Goal: Information Seeking & Learning: Understand process/instructions

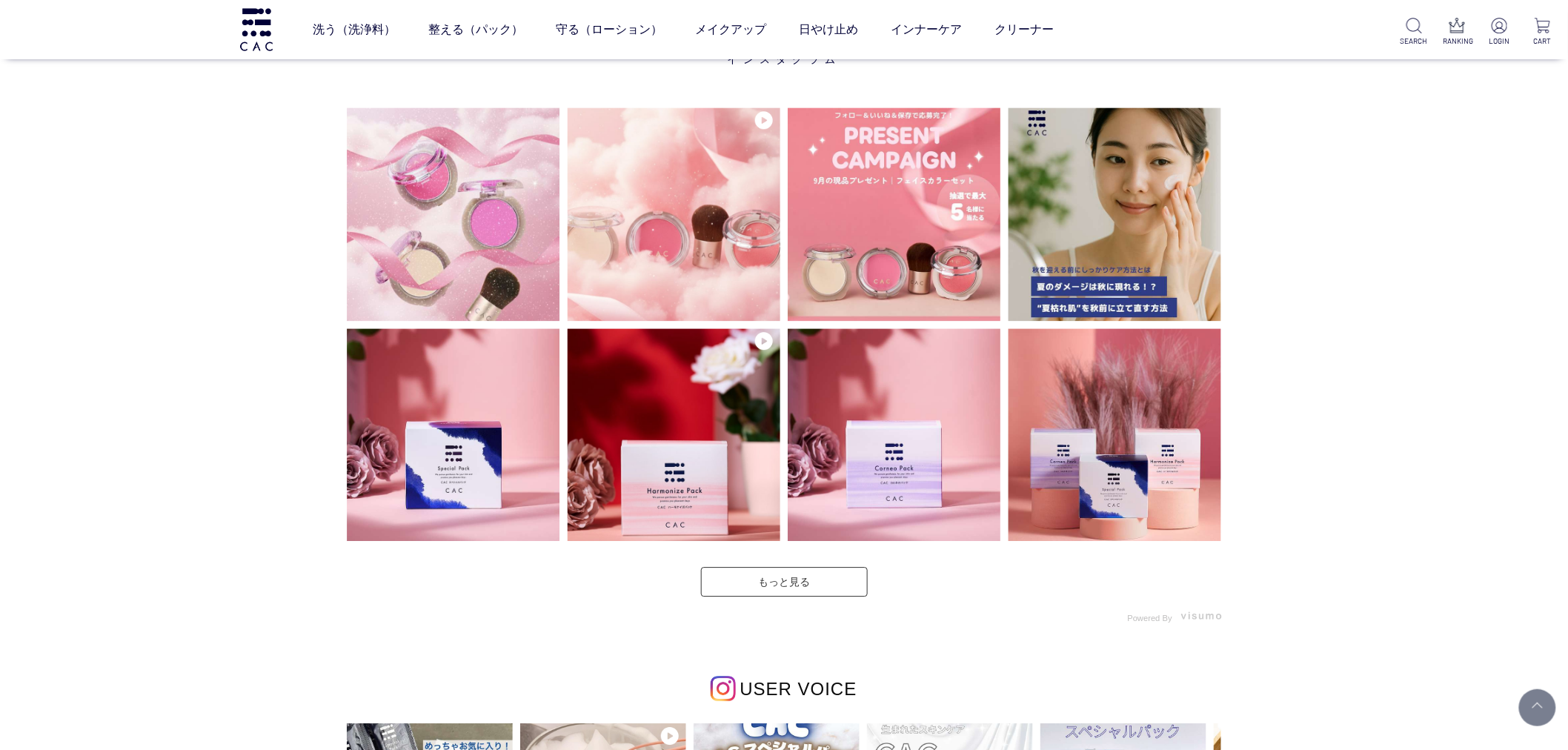
scroll to position [5102, 0]
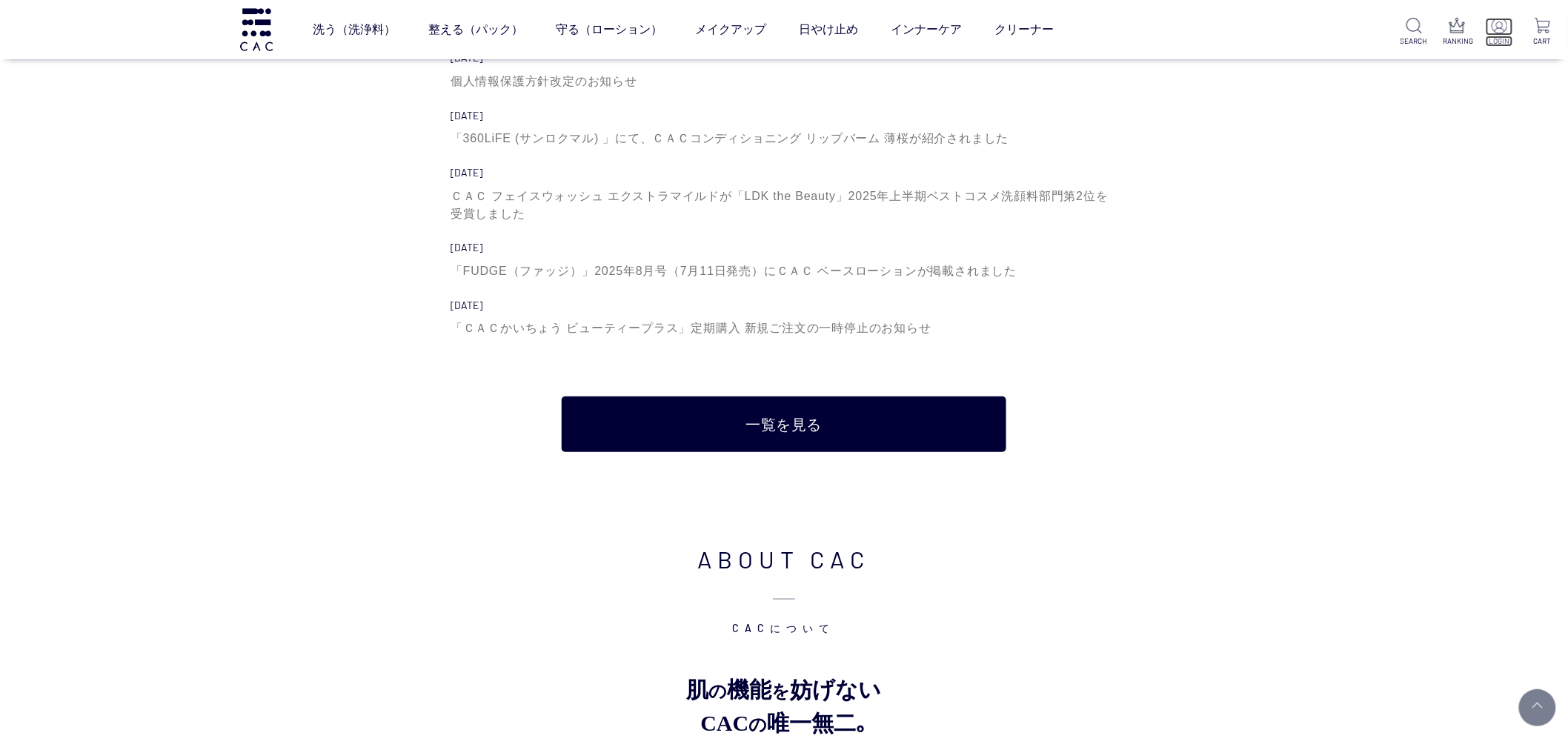
click at [1508, 30] on p at bounding box center [1499, 27] width 28 height 18
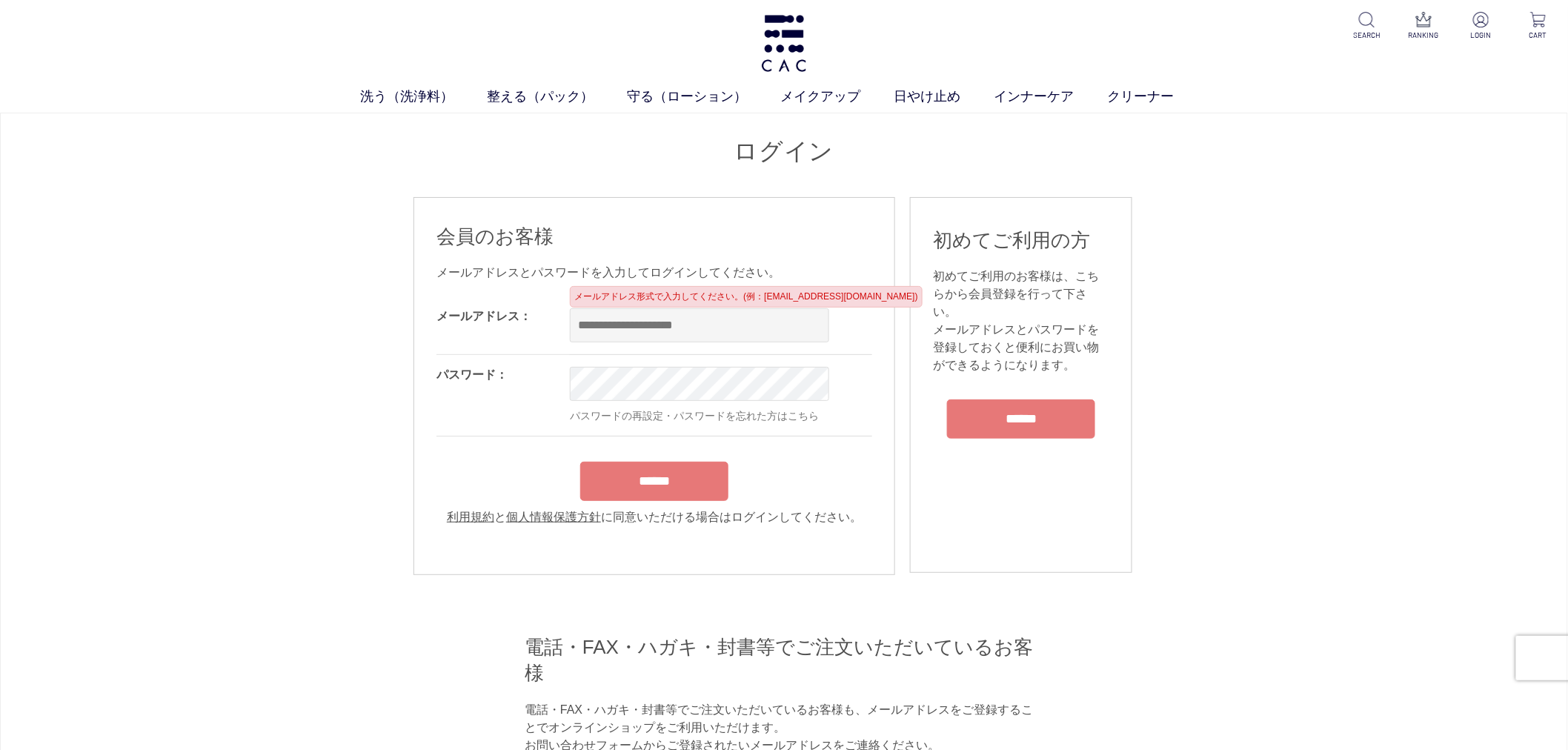
type input "**********"
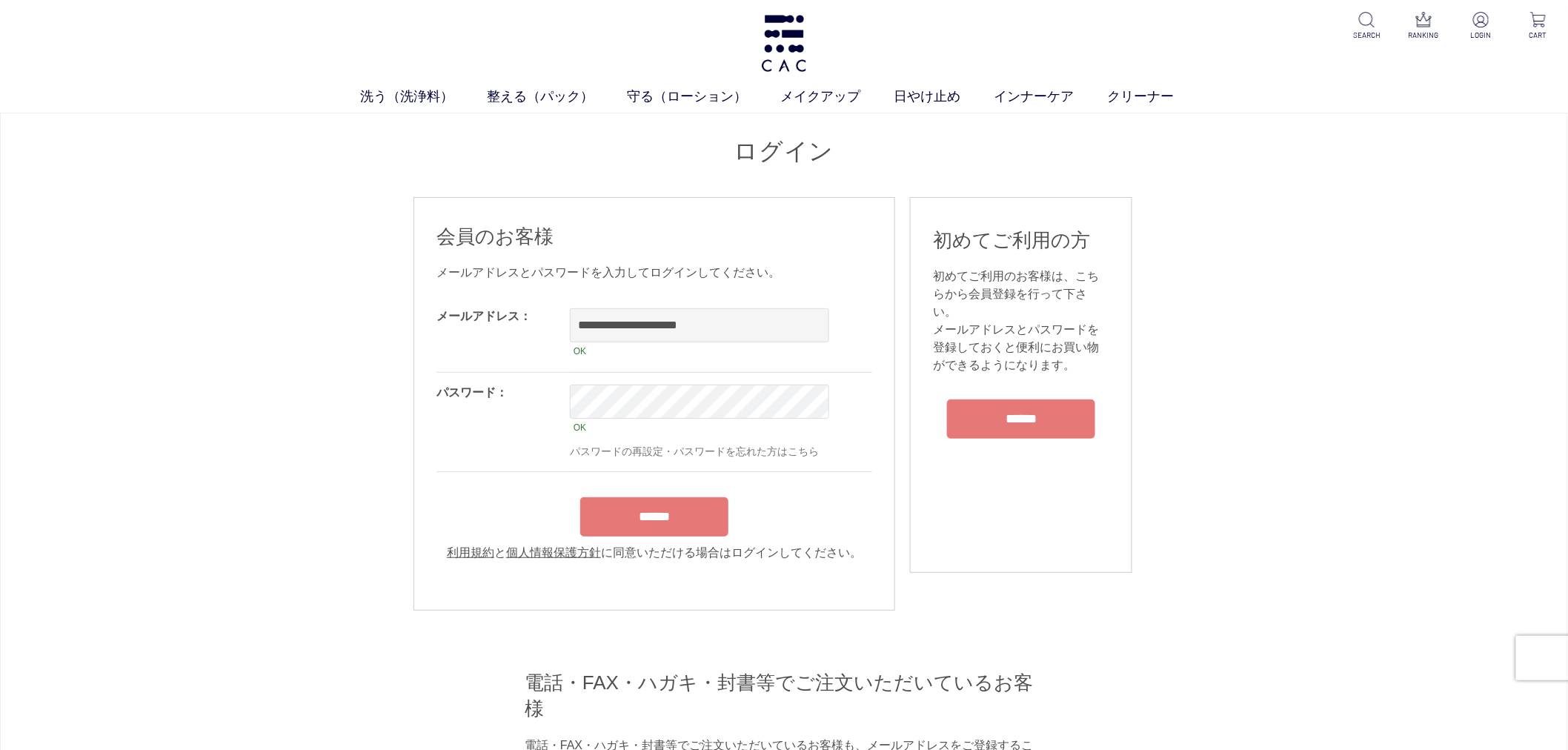
click at [657, 483] on form "**********" at bounding box center [654, 428] width 436 height 265
click at [654, 507] on input "******" at bounding box center [654, 516] width 148 height 39
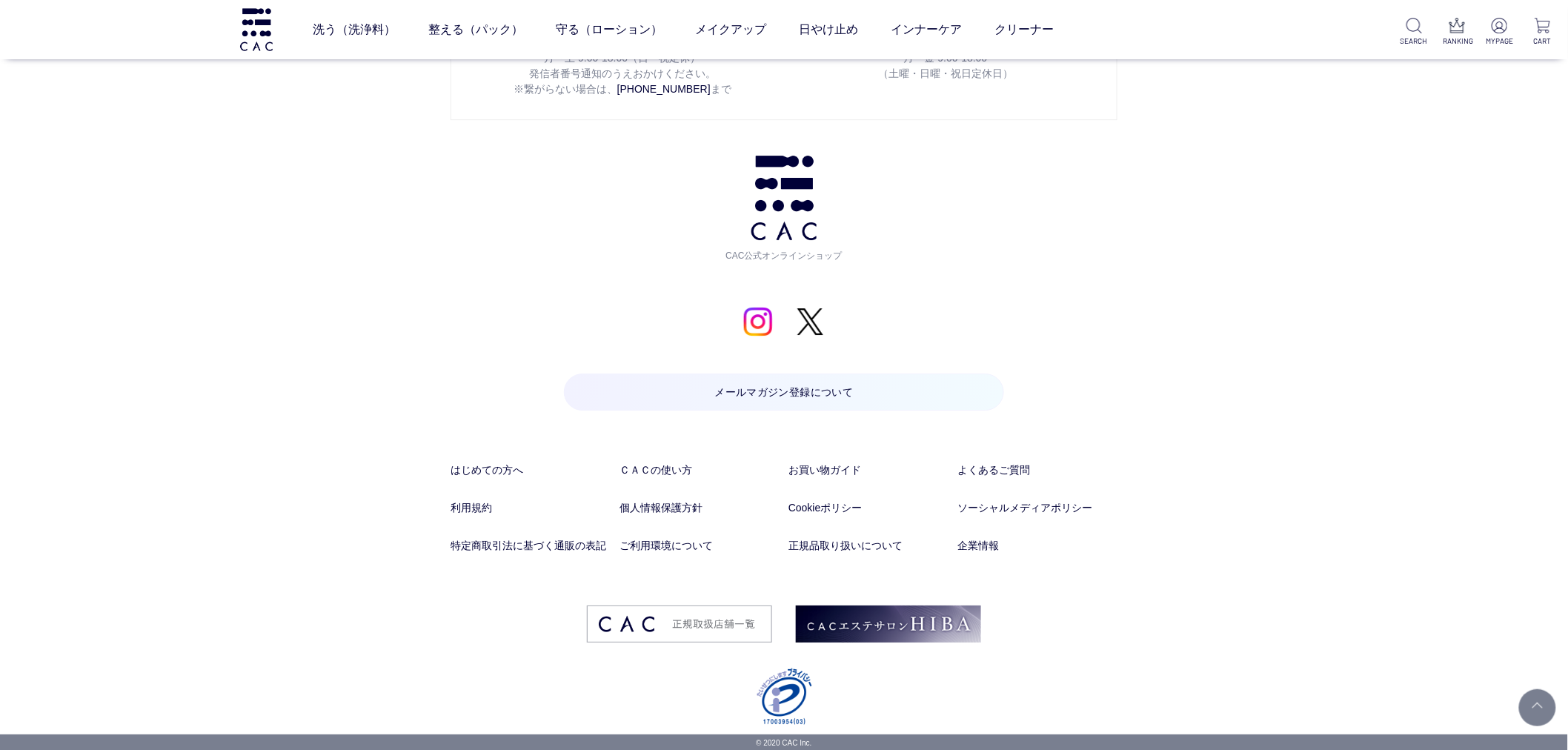
scroll to position [1929, 0]
click at [680, 468] on link "ＣＡＣの使い方" at bounding box center [700, 468] width 160 height 16
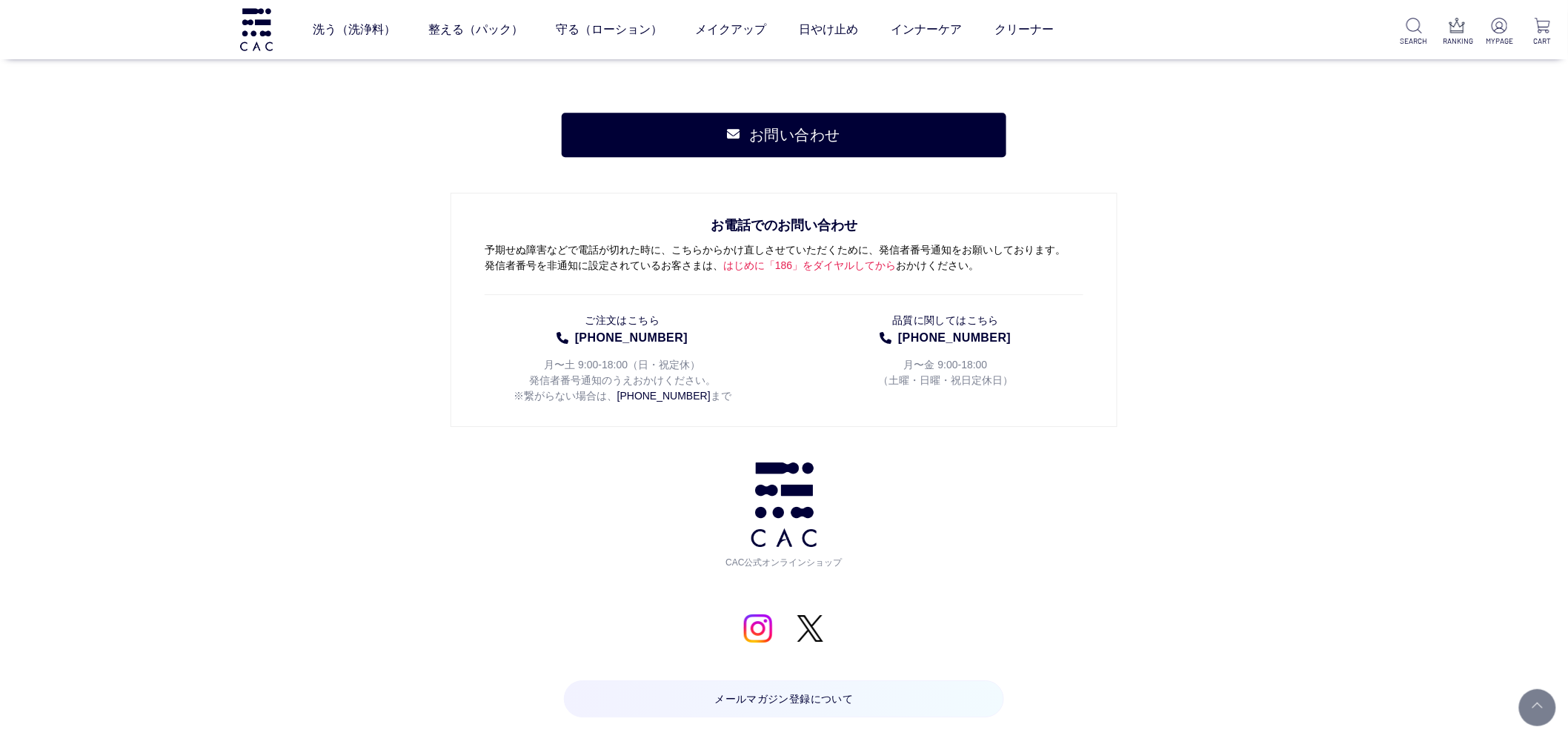
scroll to position [4305, 0]
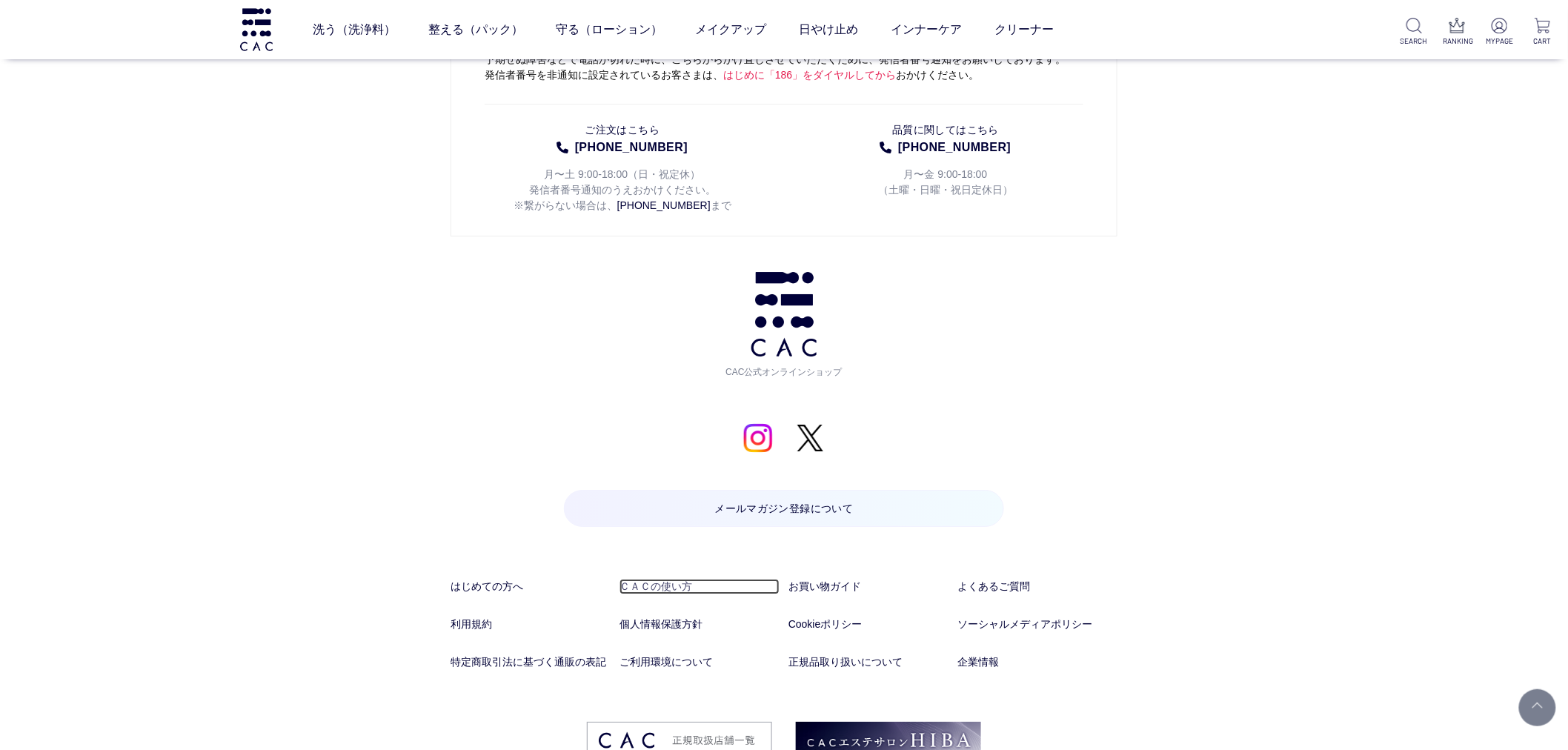
click at [779, 578] on link "ＣＡＣの使い方" at bounding box center [700, 586] width 160 height 16
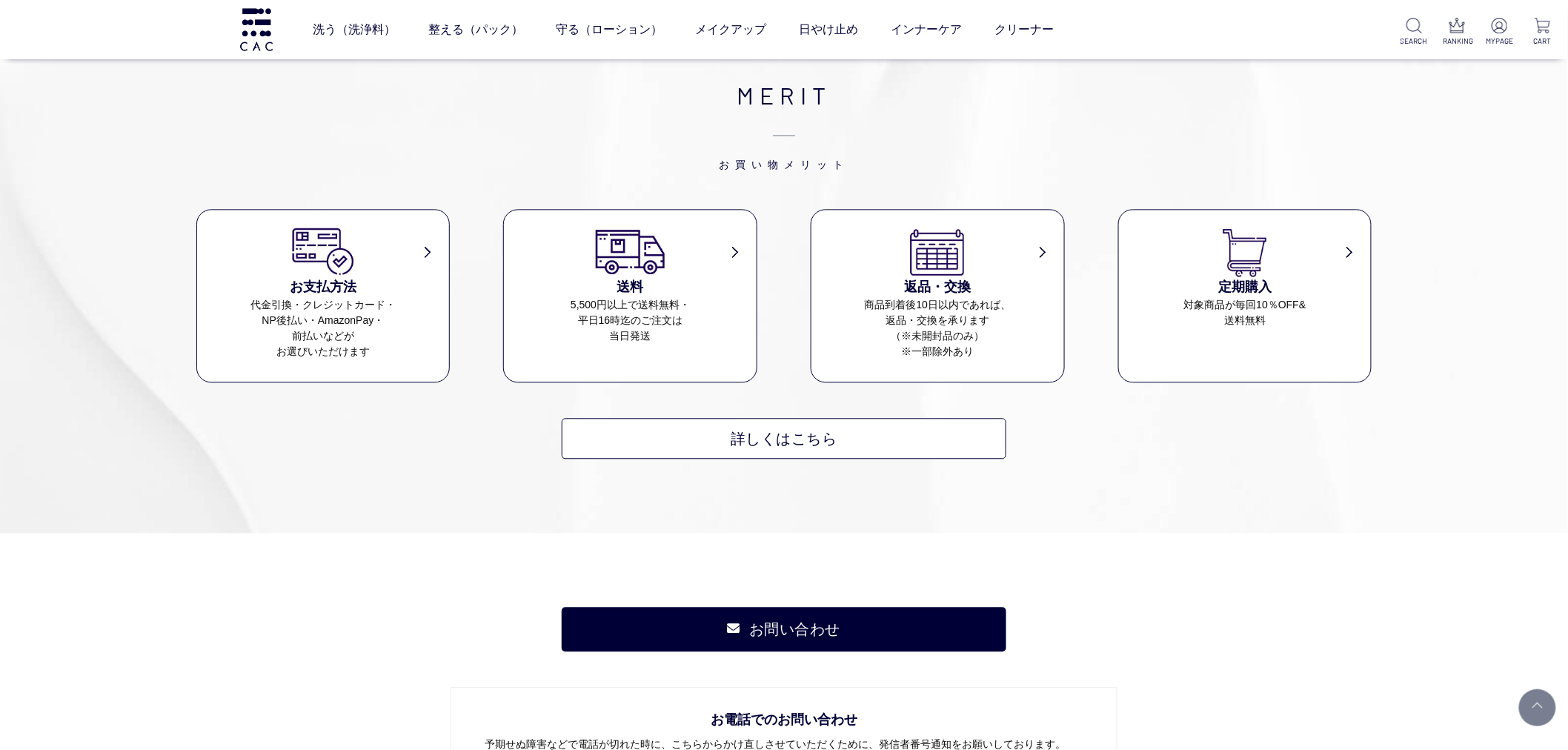
scroll to position [4305, 0]
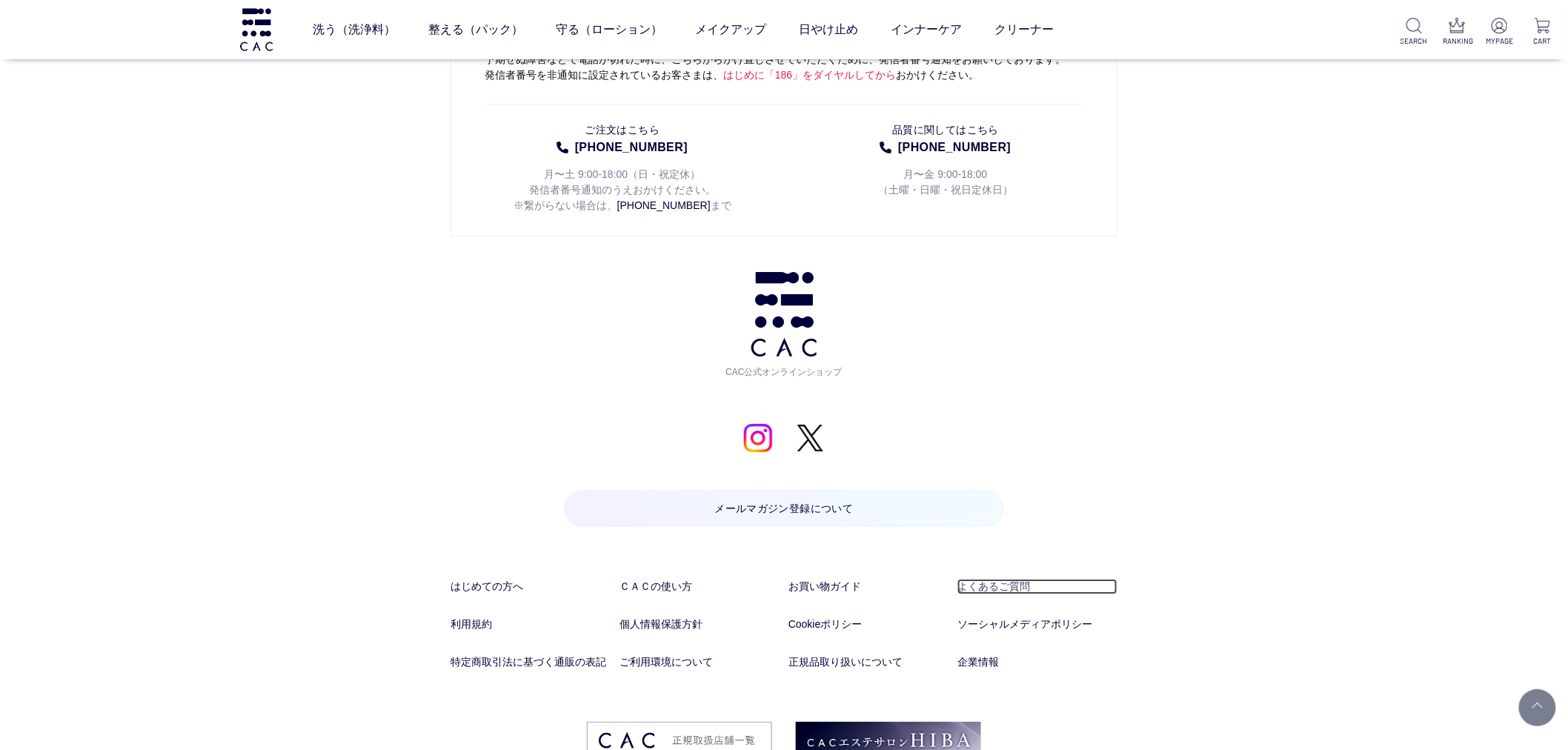
click at [1004, 578] on link "よくあるご質問" at bounding box center [1037, 586] width 160 height 16
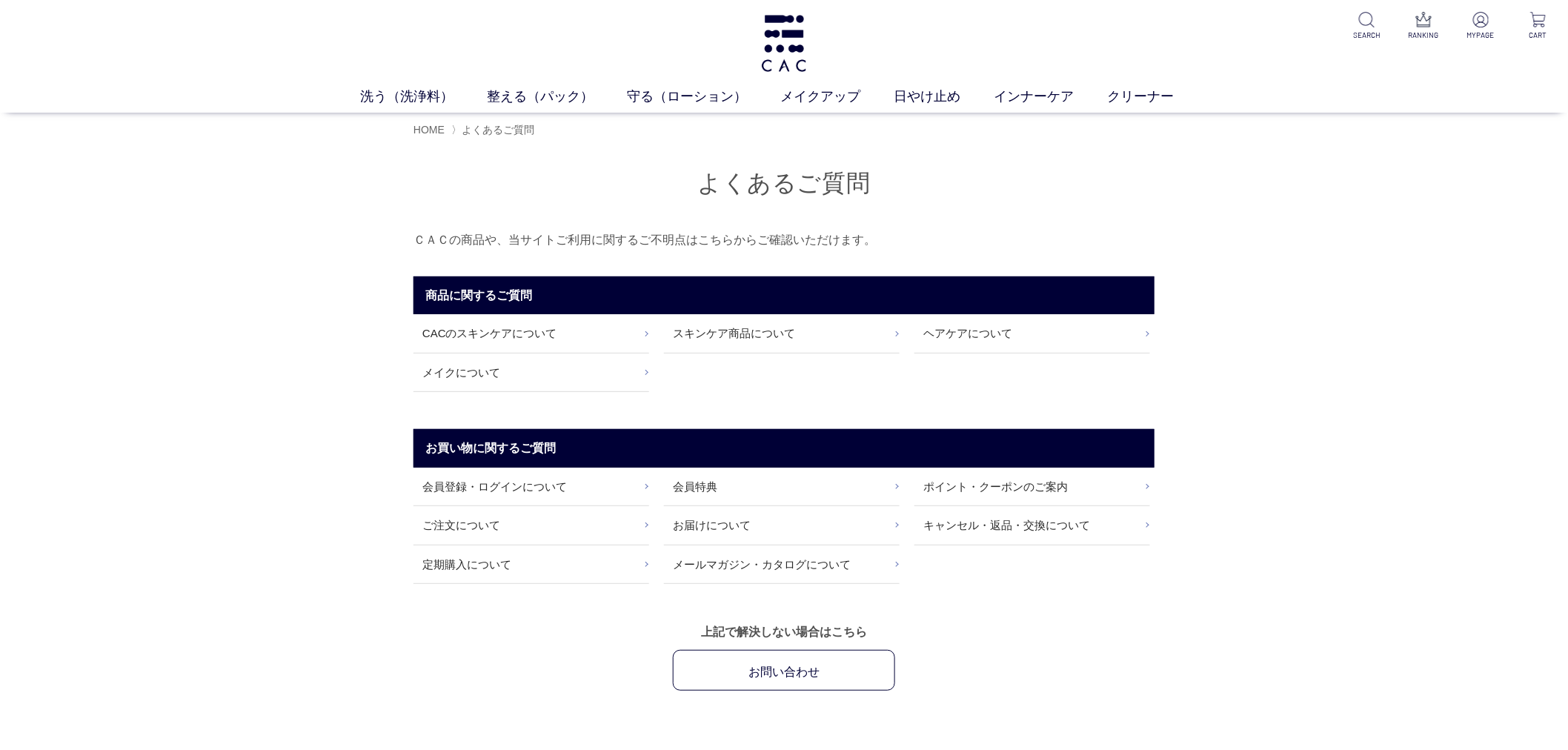
click at [1004, 475] on link "ポイント・クーポンのご案内" at bounding box center [1032, 486] width 236 height 38
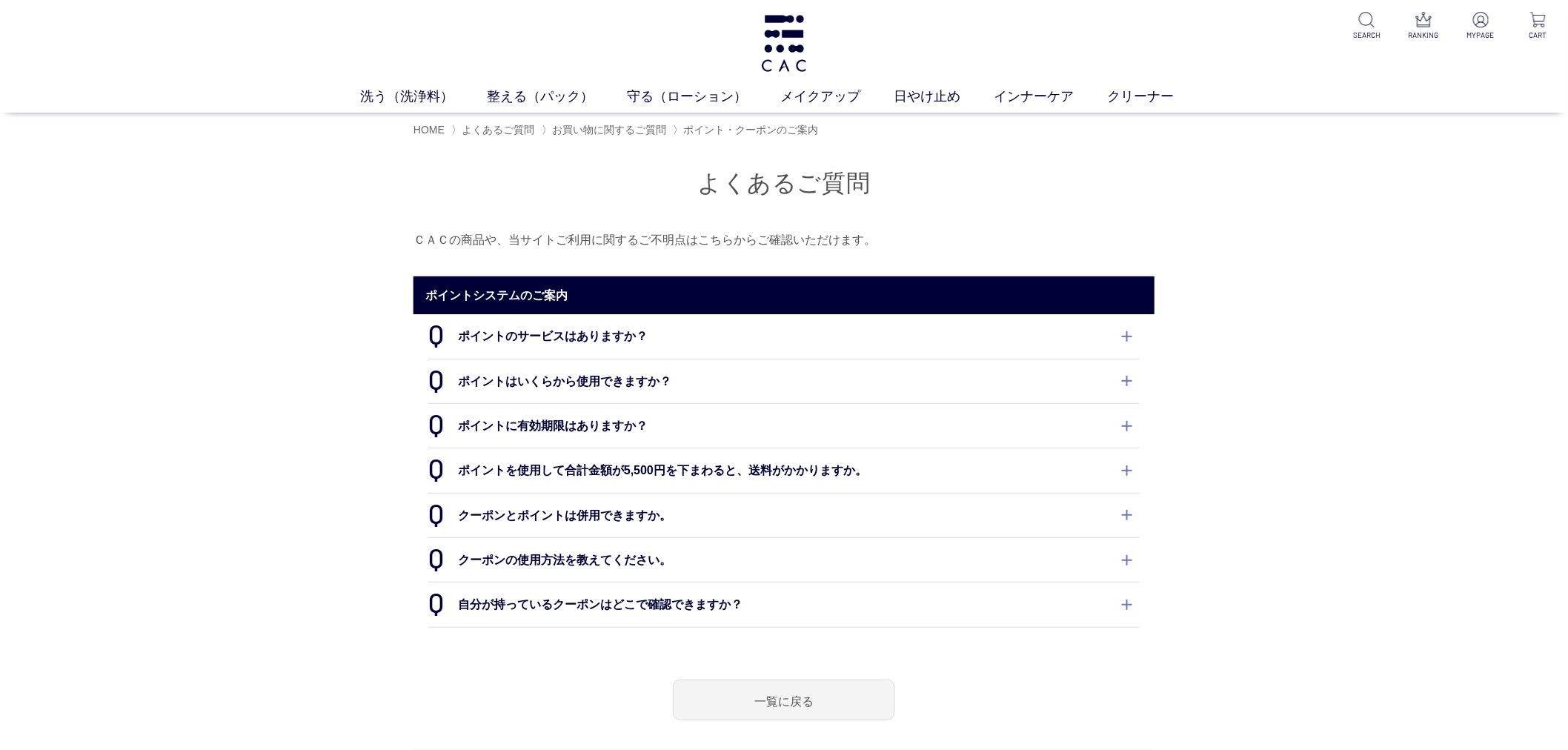
click at [1039, 342] on dt "ポイントのサービスはありますか？" at bounding box center [784, 335] width 711 height 44
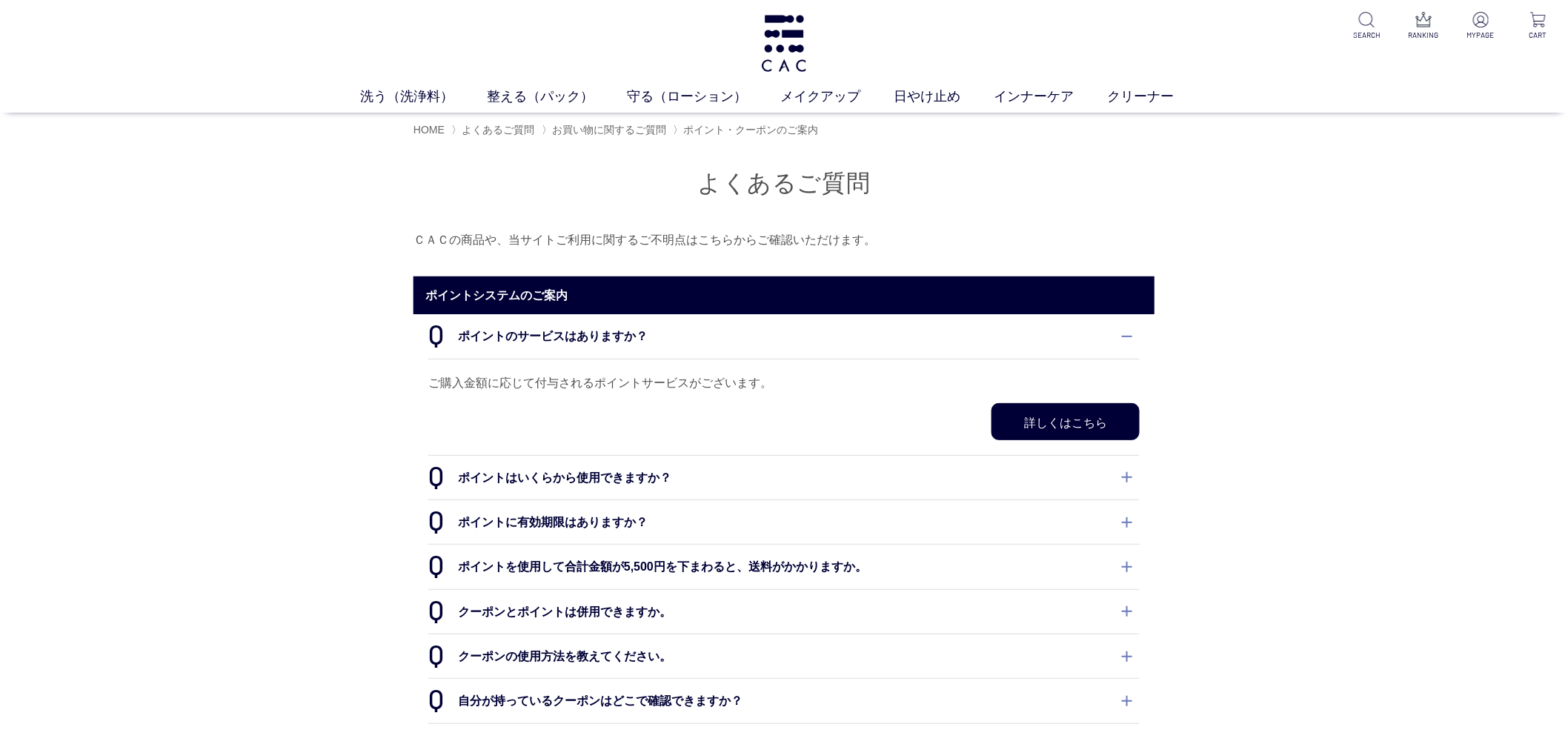
click at [1066, 424] on link "詳しくはこちら" at bounding box center [1065, 421] width 148 height 37
click at [700, 491] on dt "ポイントはいくらから使用できますか？" at bounding box center [784, 477] width 711 height 44
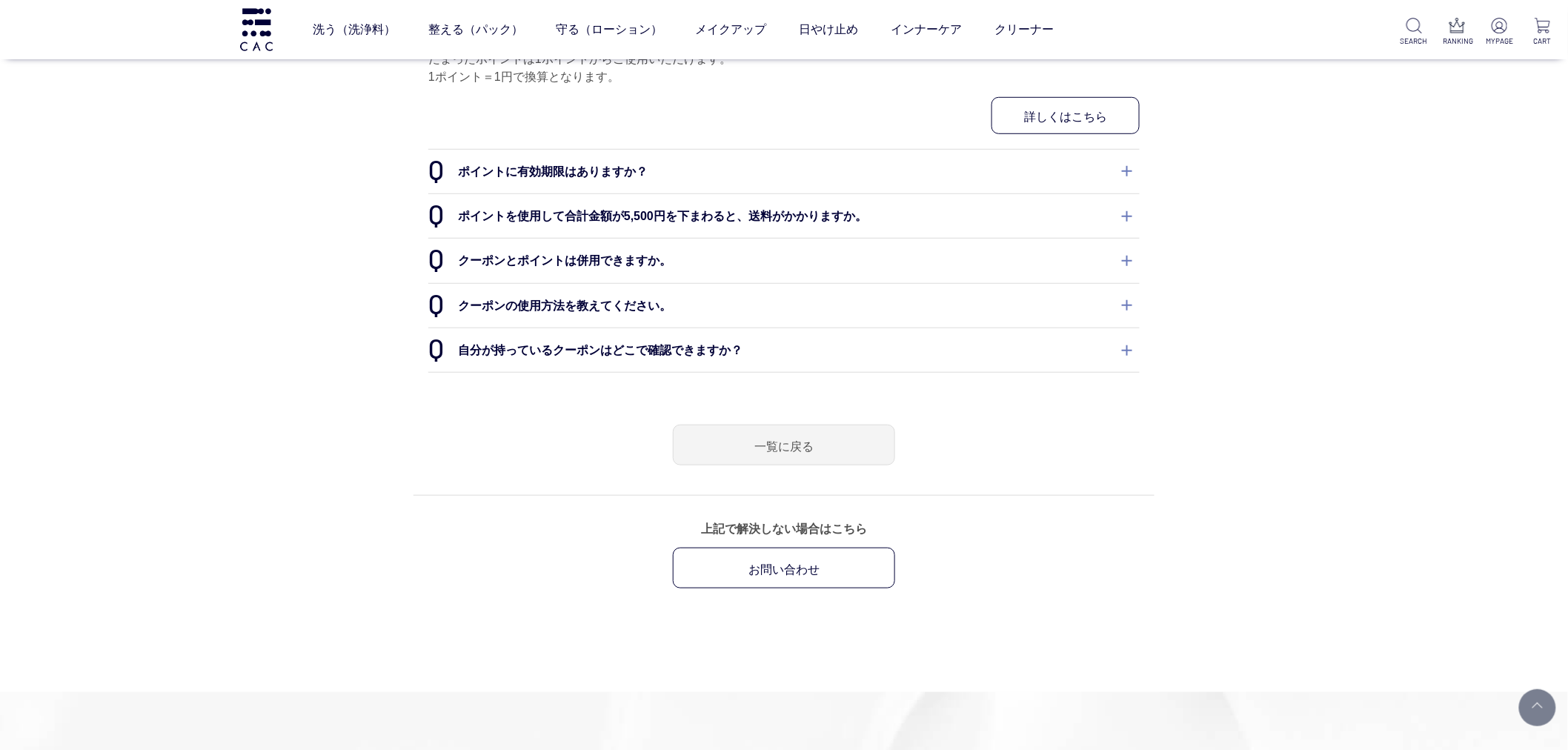
scroll to position [411, 0]
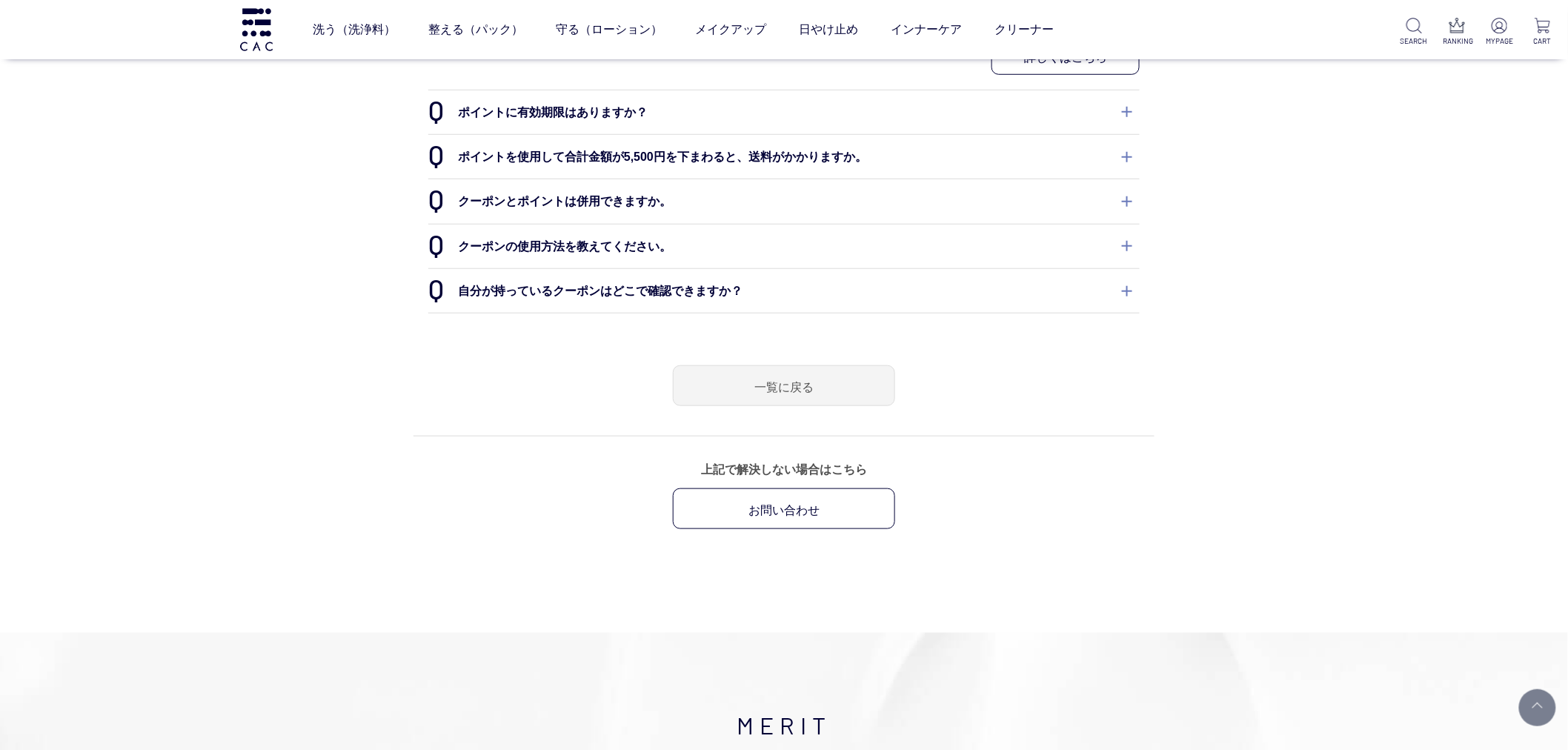
click at [1339, 273] on div "よくあるご質問 ＣＡＣの商品や、当サイトご利用に関するご不明点はこちらからご確認いただけます。 ポイントシステムのご案内 ポイントのサービスはありますか？ ご…" at bounding box center [784, 75] width 1568 height 907
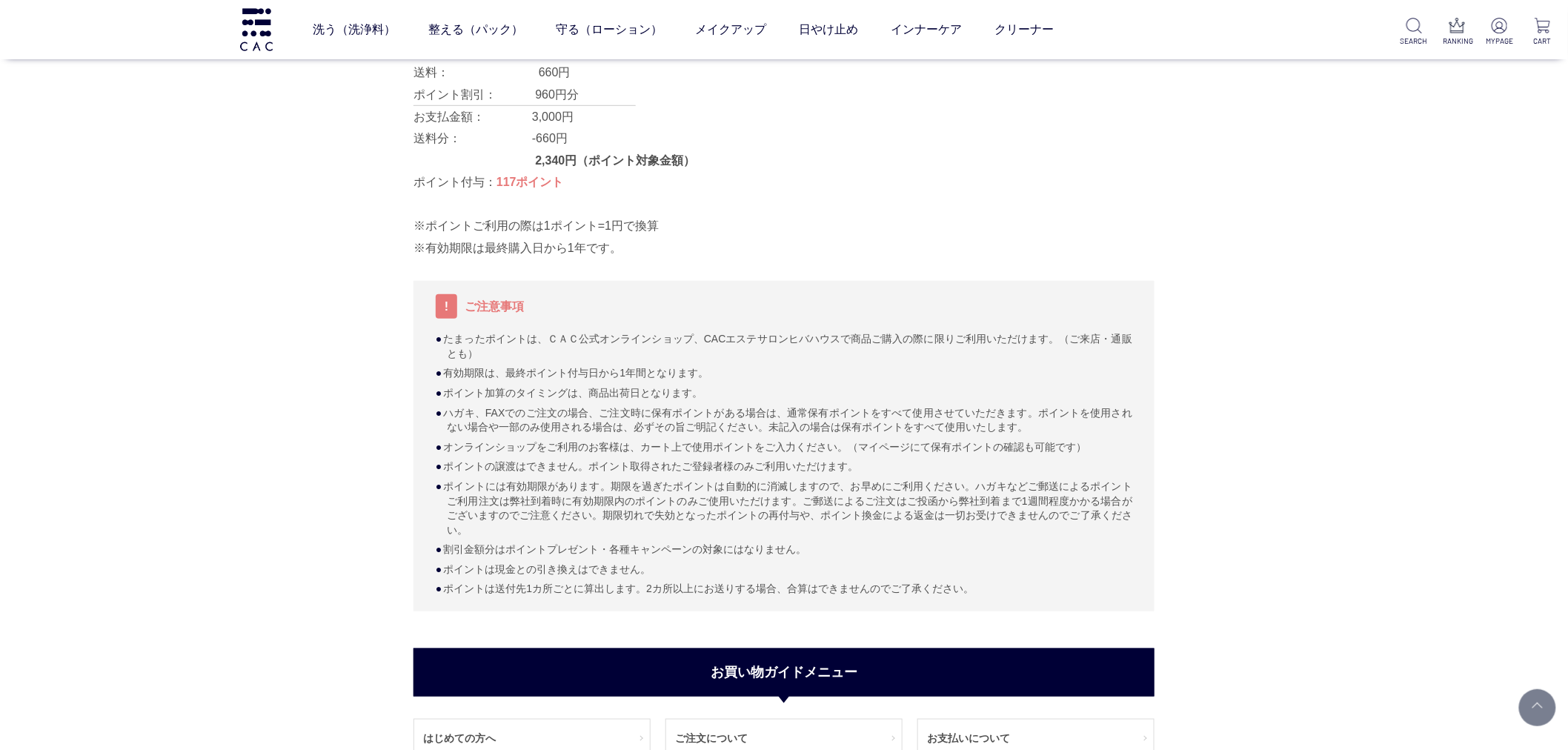
scroll to position [741, 0]
